Goal: Transaction & Acquisition: Download file/media

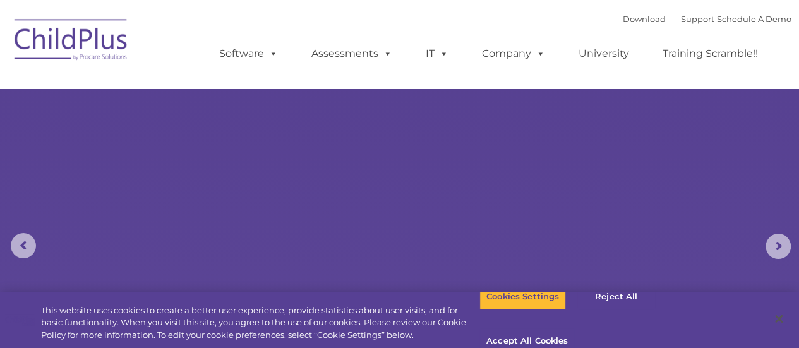
select select "MEDIUM"
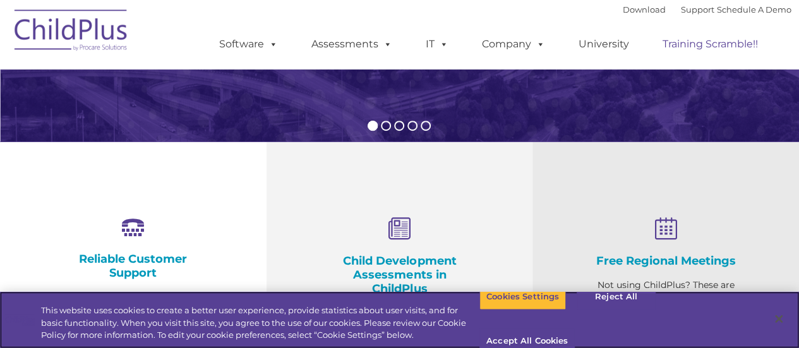
scroll to position [352, 0]
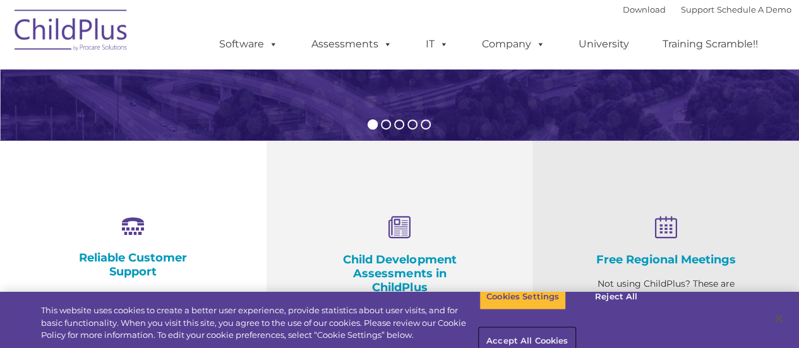
click at [575, 328] on button "Accept All Cookies" at bounding box center [526, 341] width 95 height 27
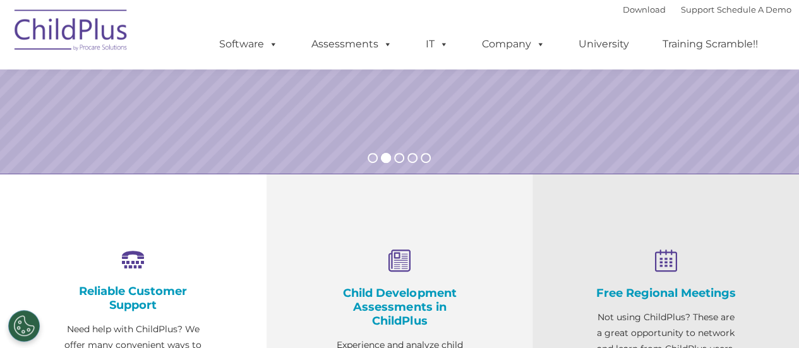
scroll to position [0, 0]
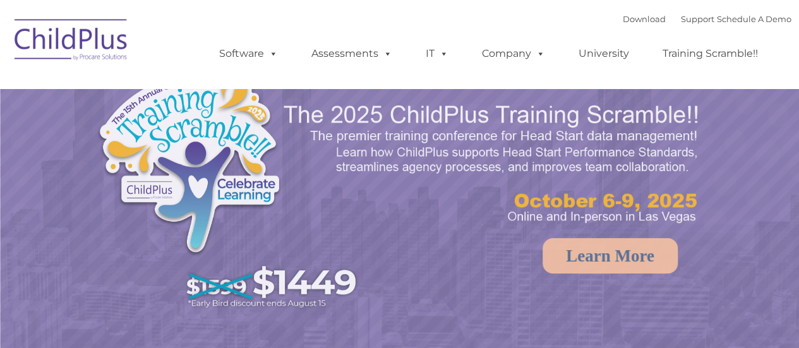
select select "MEDIUM"
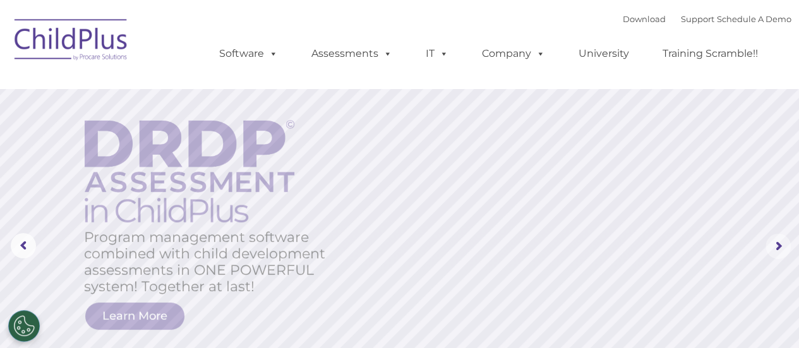
click at [785, 244] on rs-arrow at bounding box center [778, 246] width 25 height 25
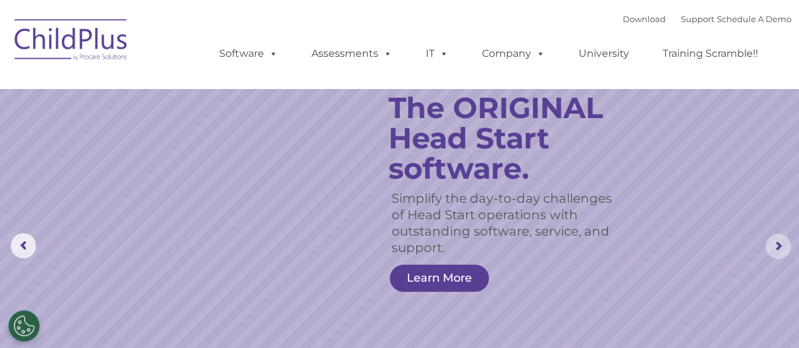
click at [785, 244] on rs-arrow at bounding box center [778, 246] width 25 height 25
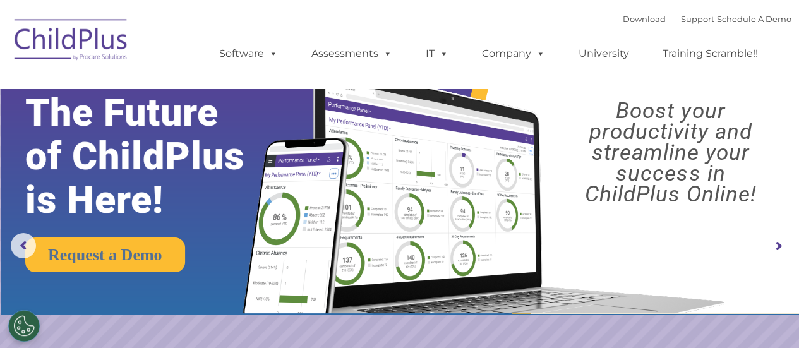
click at [775, 244] on rs-arrow at bounding box center [778, 246] width 25 height 25
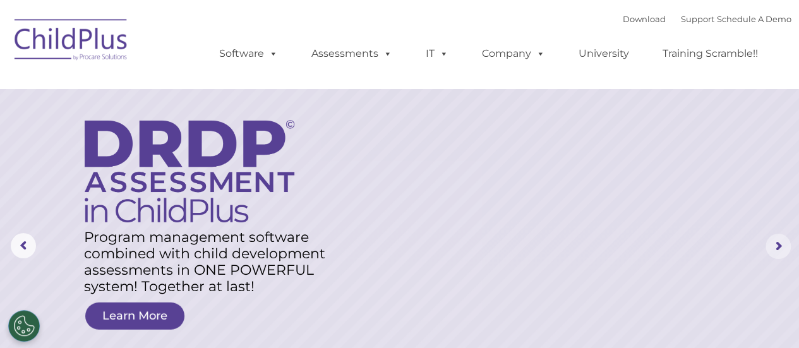
click at [775, 244] on rs-arrow at bounding box center [778, 246] width 25 height 25
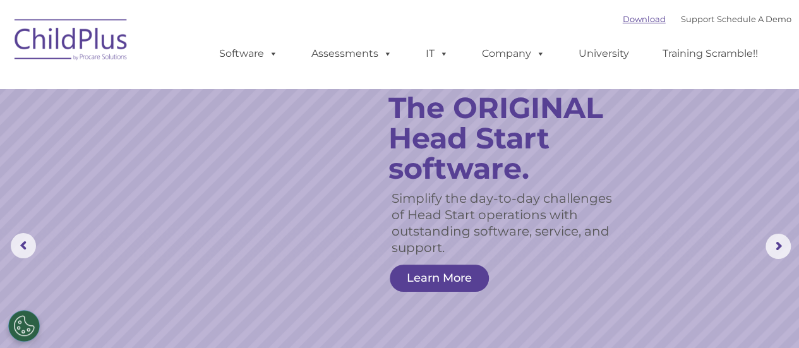
click at [635, 21] on link "Download" at bounding box center [644, 19] width 43 height 10
